Goal: Information Seeking & Learning: Learn about a topic

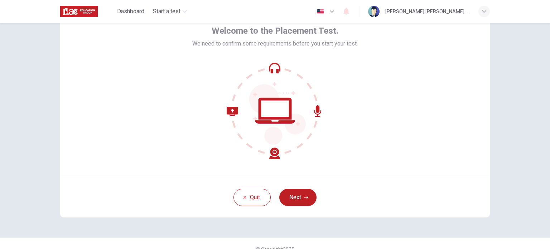
scroll to position [39, 0]
click at [295, 194] on button "Next" at bounding box center [297, 196] width 37 height 17
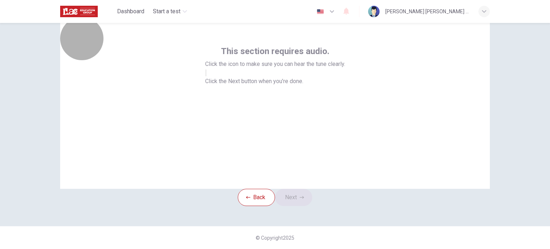
click at [206, 74] on icon "button" at bounding box center [206, 74] width 0 height 0
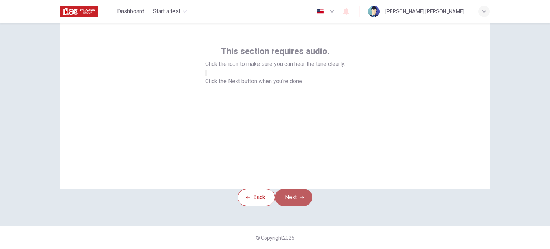
click at [302, 201] on button "Next" at bounding box center [293, 197] width 37 height 17
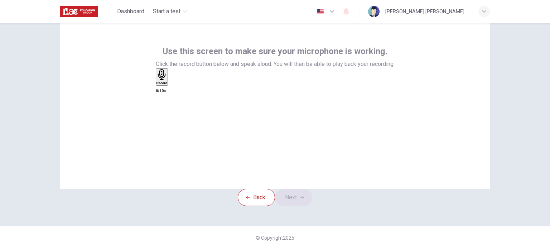
click at [165, 80] on icon "button" at bounding box center [162, 74] width 8 height 11
click at [304, 197] on icon "button" at bounding box center [302, 197] width 4 height 4
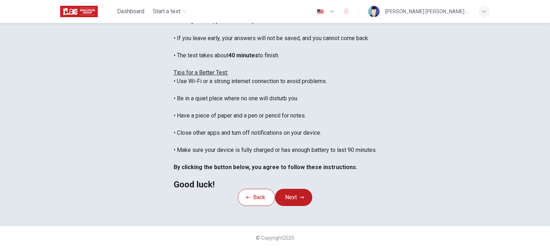
scroll to position [97, 0]
drag, startPoint x: 543, startPoint y: 169, endPoint x: 545, endPoint y: 172, distance: 4.2
click at [545, 172] on div "Disclaimer: You are about to start a Placement Test . Before You Start the Test…" at bounding box center [275, 136] width 550 height 226
click at [296, 206] on button "Next" at bounding box center [293, 197] width 37 height 17
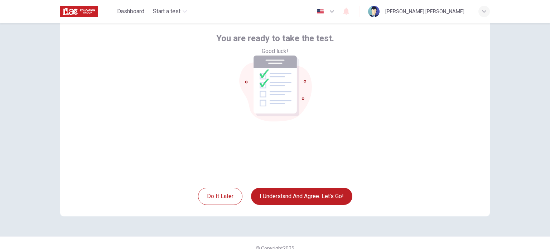
scroll to position [40, 0]
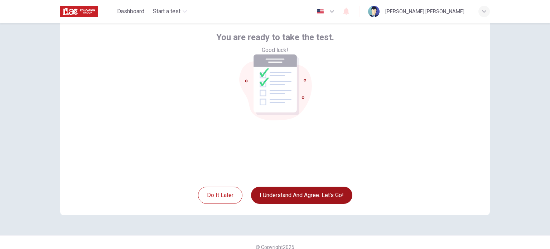
click at [309, 192] on button "I understand and agree. Let’s go!" at bounding box center [301, 195] width 101 height 17
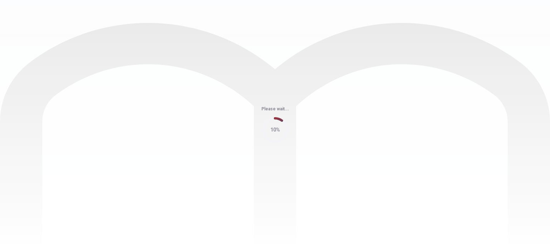
scroll to position [0, 0]
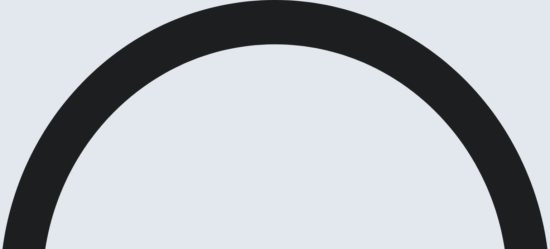
scroll to position [4, 0]
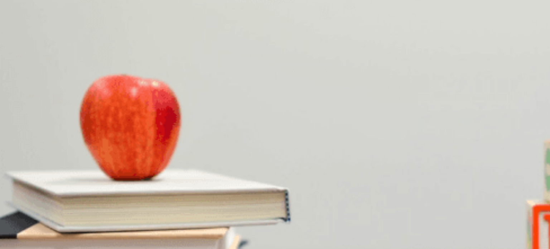
scroll to position [3, 0]
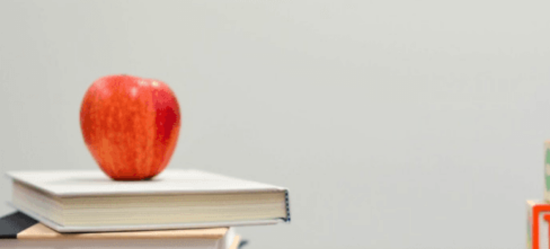
scroll to position [337, 0]
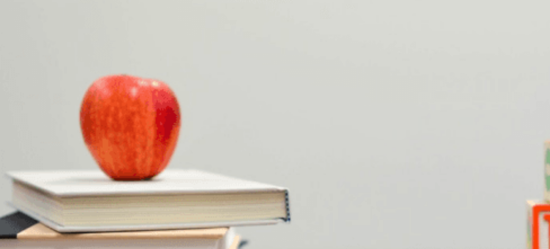
scroll to position [71, 0]
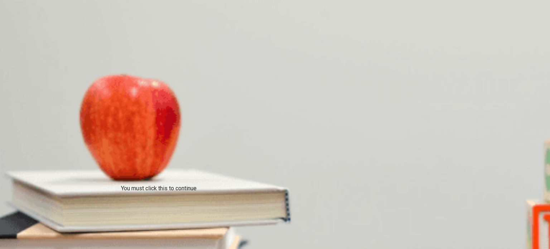
scroll to position [18, 0]
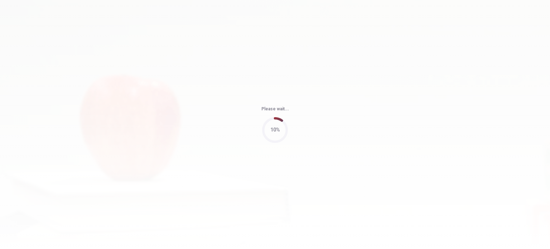
type input "78"
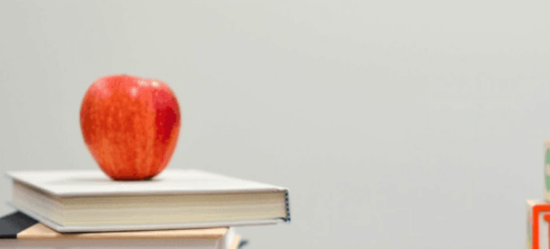
scroll to position [4, 0]
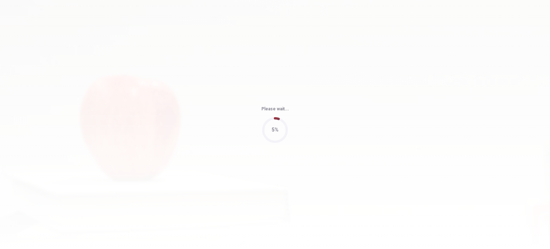
type input "55"
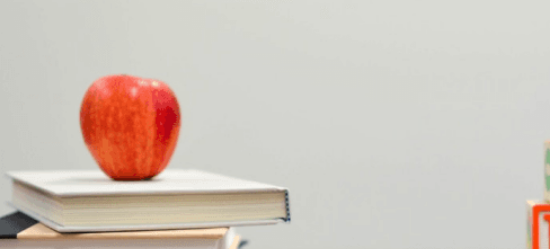
scroll to position [664, 0]
drag, startPoint x: 490, startPoint y: 192, endPoint x: 487, endPoint y: 162, distance: 29.9
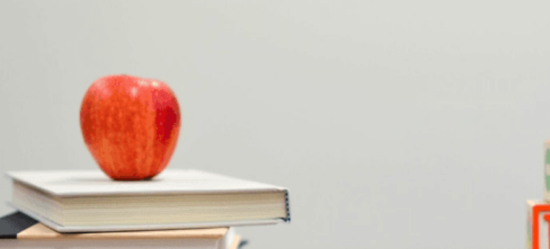
scroll to position [325, 0]
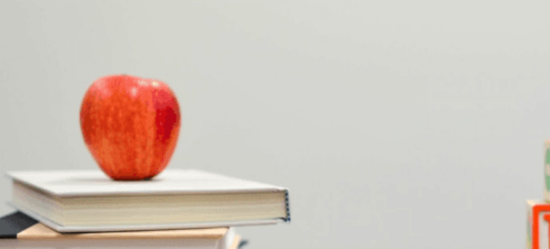
drag, startPoint x: 488, startPoint y: 60, endPoint x: 481, endPoint y: 149, distance: 89.0
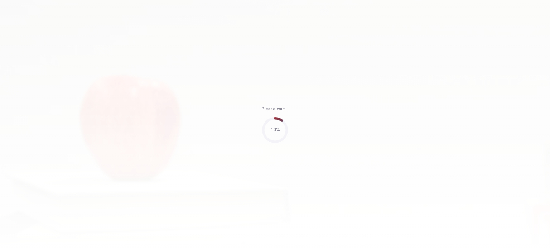
type input "68"
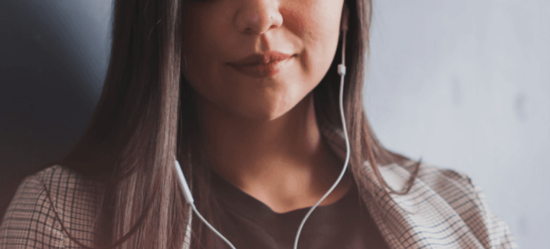
scroll to position [86, 0]
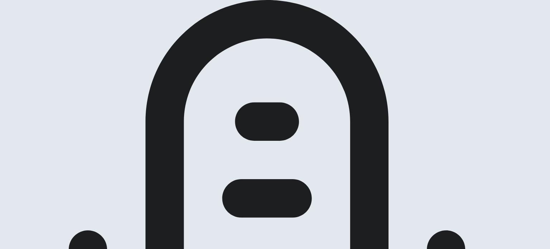
scroll to position [47, 0]
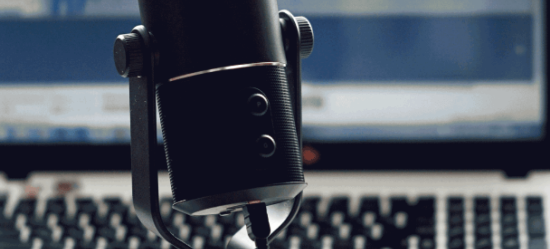
scroll to position [67, 0]
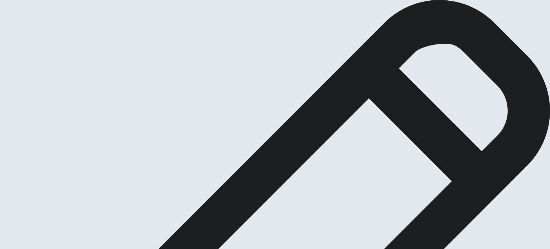
scroll to position [0, 0]
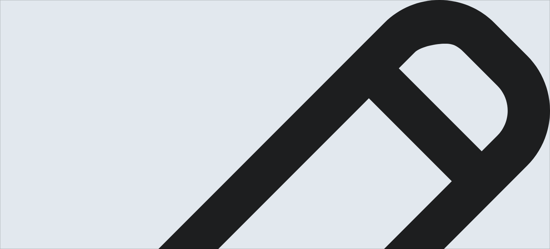
type textarea "Well, I can descreve several things about situations that achieved something, b…"
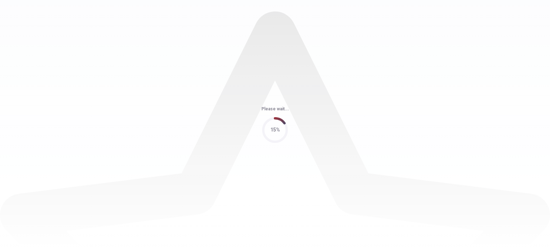
scroll to position [0, 0]
